Goal: Transaction & Acquisition: Subscribe to service/newsletter

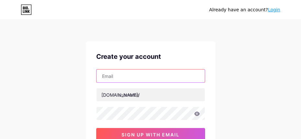
click at [140, 77] on input "text" at bounding box center [151, 76] width 108 height 13
type input "[EMAIL_ADDRESS][DOMAIN_NAME]"
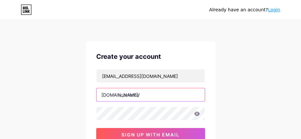
click at [139, 97] on input "text" at bounding box center [151, 95] width 108 height 13
type input "spartan21"
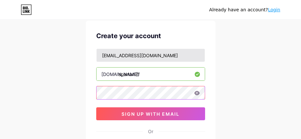
scroll to position [32, 0]
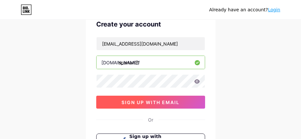
click at [152, 99] on button "sign up with email" at bounding box center [150, 102] width 109 height 13
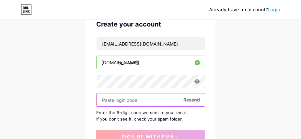
click at [119, 98] on input "text" at bounding box center [151, 100] width 108 height 13
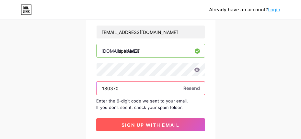
scroll to position [65, 0]
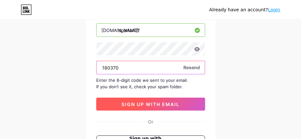
type input "180370"
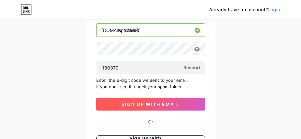
drag, startPoint x: 146, startPoint y: 106, endPoint x: 148, endPoint y: 102, distance: 3.8
click at [147, 106] on span "sign up with email" at bounding box center [151, 105] width 58 height 6
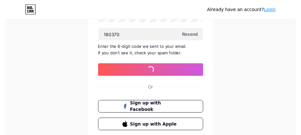
scroll to position [0, 0]
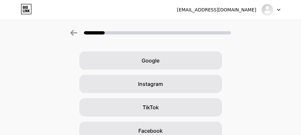
scroll to position [32, 0]
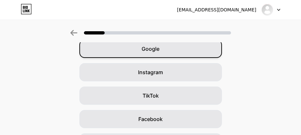
click at [170, 48] on div "Google" at bounding box center [150, 49] width 143 height 18
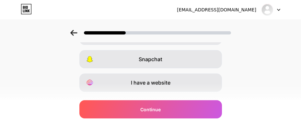
scroll to position [177, 0]
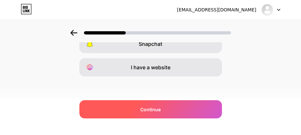
click at [160, 108] on span "Continue" at bounding box center [150, 109] width 20 height 7
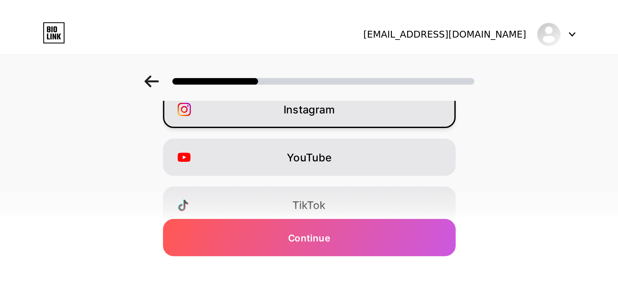
scroll to position [0, 0]
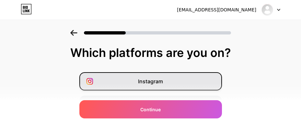
click at [153, 78] on span "Instagram" at bounding box center [150, 81] width 25 height 8
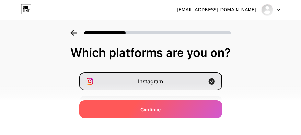
click at [160, 108] on span "Continue" at bounding box center [150, 109] width 20 height 7
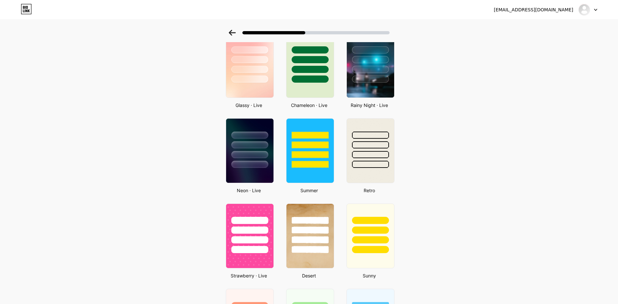
scroll to position [227, 0]
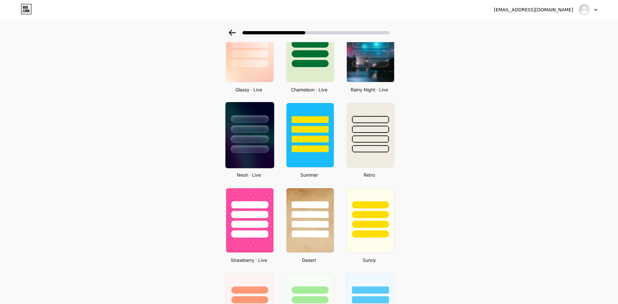
click at [251, 130] on div at bounding box center [250, 128] width 38 height 7
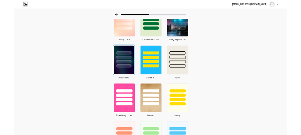
scroll to position [0, 0]
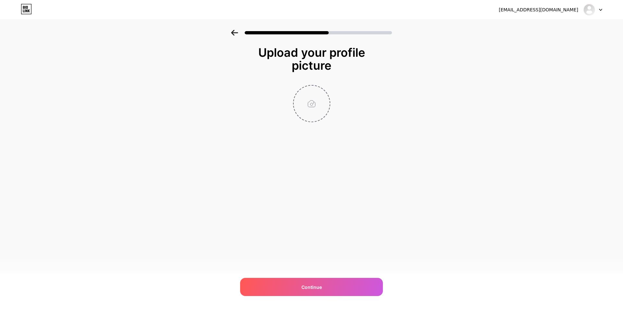
click at [301, 102] on input "file" at bounding box center [311, 104] width 36 height 36
click at [301, 101] on input "file" at bounding box center [311, 104] width 36 height 36
type input "C:\fakepath\photo_2025-09-11_15-26-32.jpg"
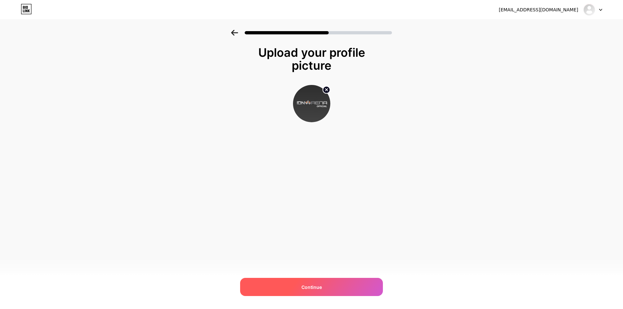
click at [301, 139] on div "Continue" at bounding box center [311, 287] width 143 height 18
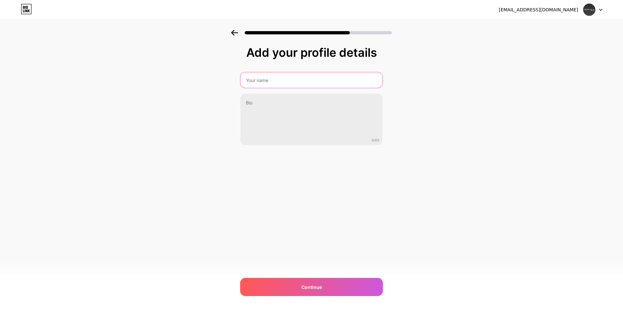
click at [268, 76] on input "text" at bounding box center [311, 80] width 142 height 16
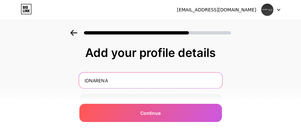
type input "IDNARENA"
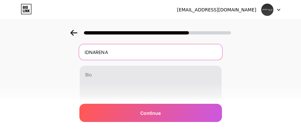
scroll to position [69, 0]
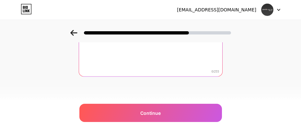
click at [137, 58] on textarea at bounding box center [150, 50] width 143 height 53
paste textarea "Rasakan sensasi kemenangan di IDNARENA Casino, platform [PERSON_NAME] online ya…"
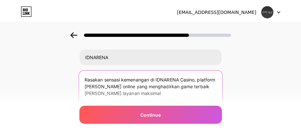
scroll to position [37, 0]
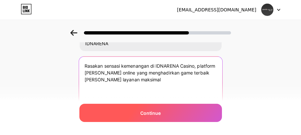
type textarea "Rasakan sensasi kemenangan di IDNARENA Casino, platform [PERSON_NAME] online ya…"
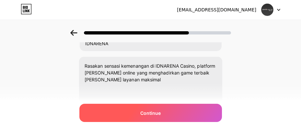
click at [153, 111] on span "Continue" at bounding box center [150, 112] width 20 height 7
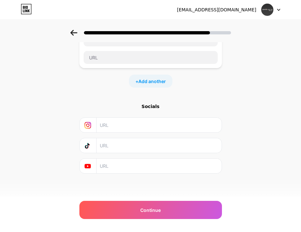
scroll to position [0, 0]
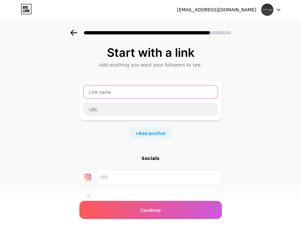
click at [125, 90] on input "text" at bounding box center [151, 91] width 134 height 13
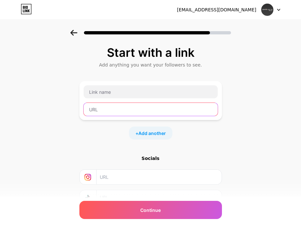
click at [111, 112] on input "text" at bounding box center [151, 109] width 134 height 13
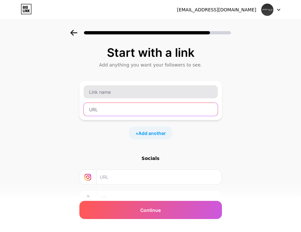
paste input "[URL][PERSON_NAME][DOMAIN_NAME]"
type input "[URL][PERSON_NAME][DOMAIN_NAME]"
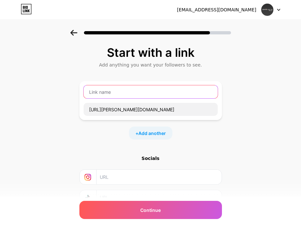
click at [119, 92] on input "text" at bounding box center [151, 91] width 134 height 13
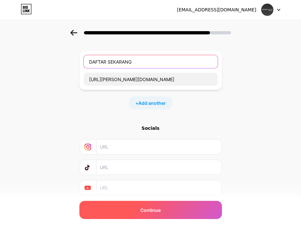
scroll to position [52, 0]
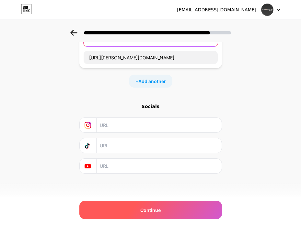
type input "DAFTAR SEKARANG"
click at [156, 139] on div "Continue" at bounding box center [150, 210] width 143 height 18
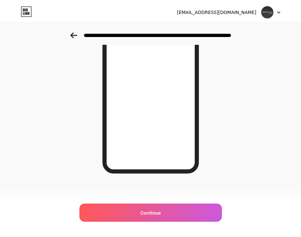
scroll to position [0, 0]
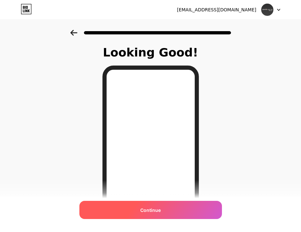
click at [153, 139] on span "Continue" at bounding box center [150, 210] width 20 height 7
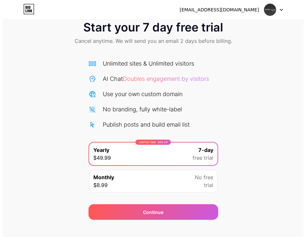
scroll to position [24, 0]
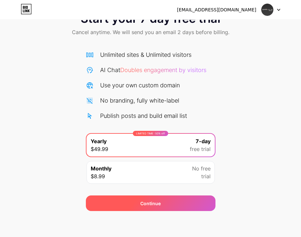
click at [153, 139] on div "Continue" at bounding box center [150, 203] width 20 height 7
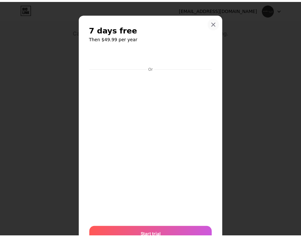
scroll to position [0, 0]
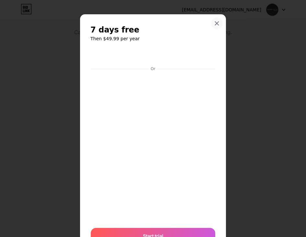
click at [217, 21] on icon at bounding box center [216, 23] width 5 height 5
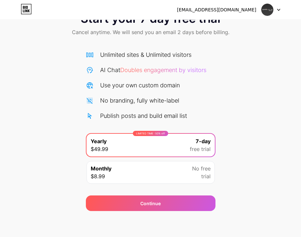
click at [276, 11] on div at bounding box center [271, 10] width 19 height 12
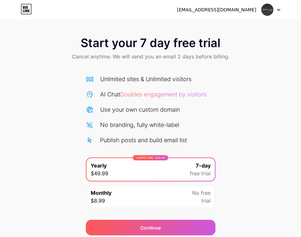
click at [177, 45] on span "Start your 7 day free trial" at bounding box center [151, 42] width 140 height 13
click at [27, 10] on icon at bounding box center [26, 9] width 11 height 10
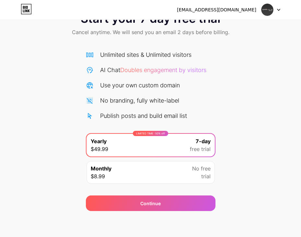
click at [182, 139] on div "Monthly $8.99 No free trial" at bounding box center [151, 172] width 128 height 23
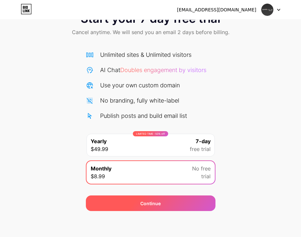
click at [166, 139] on div "Continue" at bounding box center [151, 203] width 130 height 16
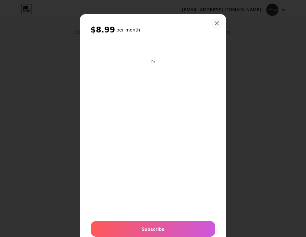
click at [216, 20] on div at bounding box center [217, 24] width 12 height 12
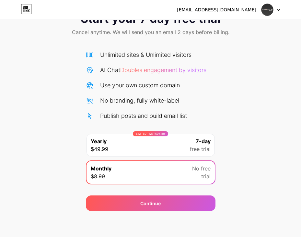
click at [276, 9] on div at bounding box center [271, 10] width 19 height 12
click at [250, 28] on li "Logout" at bounding box center [240, 27] width 80 height 18
